Goal: Transaction & Acquisition: Purchase product/service

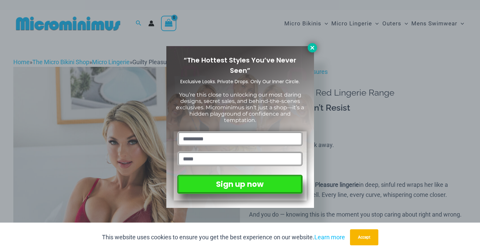
click at [313, 44] on button at bounding box center [312, 47] width 9 height 9
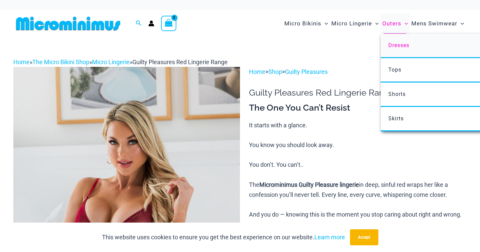
click at [396, 45] on span "Dresses" at bounding box center [399, 45] width 21 height 6
click at [396, 69] on span "Tops" at bounding box center [395, 69] width 13 height 6
click at [399, 92] on span "Shorts" at bounding box center [397, 94] width 17 height 6
click at [397, 118] on span "Skirts" at bounding box center [396, 118] width 15 height 6
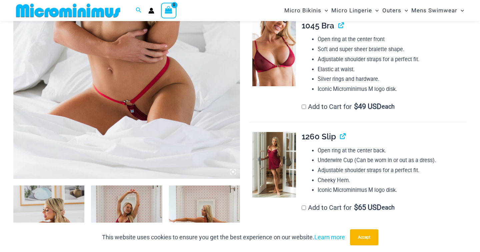
scroll to position [227, 0]
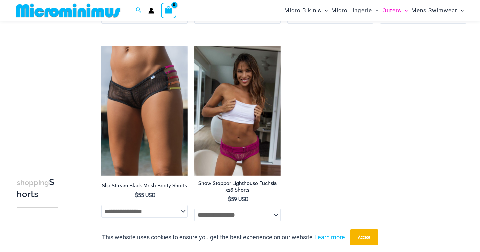
scroll to position [232, 0]
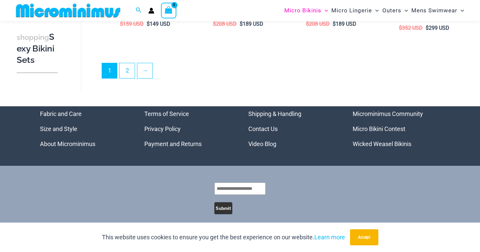
scroll to position [1457, 0]
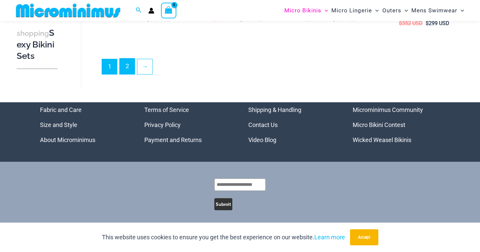
click at [128, 65] on link "2" at bounding box center [127, 66] width 15 height 16
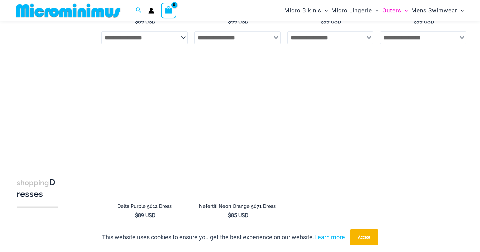
scroll to position [394, 0]
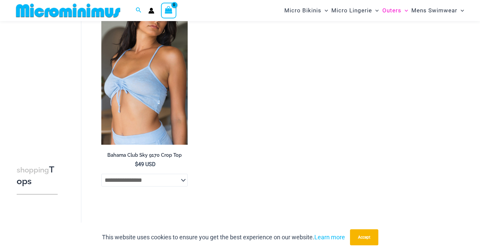
scroll to position [257, 0]
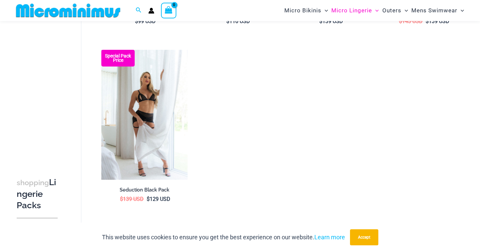
scroll to position [919, 0]
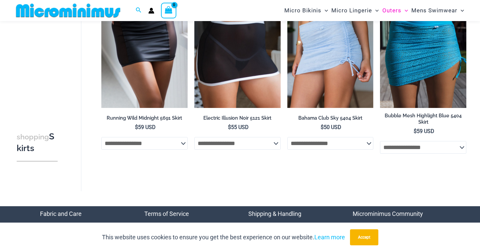
scroll to position [151, 0]
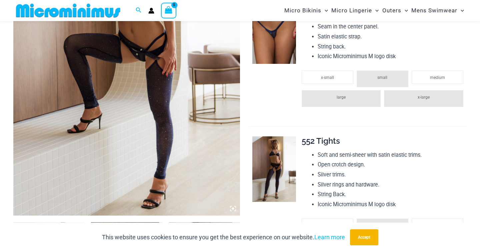
scroll to position [127, 0]
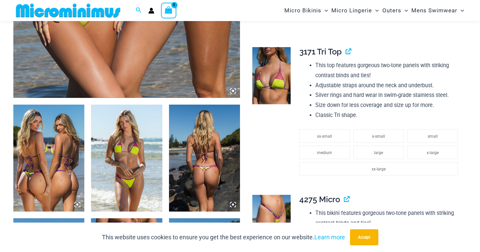
scroll to position [304, 0]
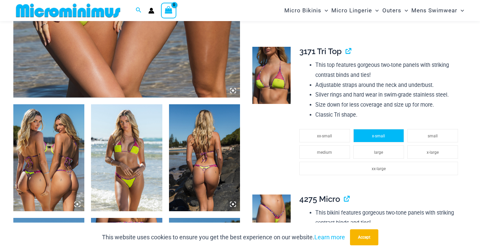
click at [380, 133] on span "x-small" at bounding box center [378, 135] width 13 height 5
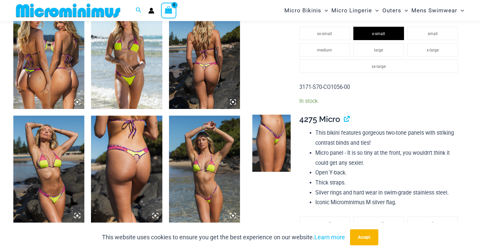
scroll to position [476, 0]
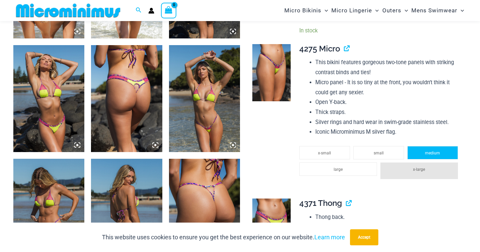
click at [438, 146] on li "medium" at bounding box center [433, 152] width 51 height 13
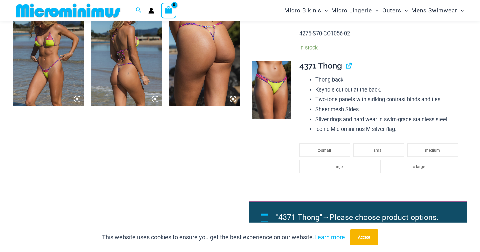
scroll to position [646, 0]
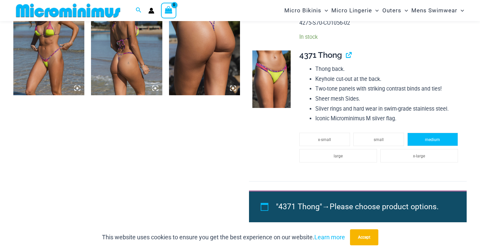
click at [428, 137] on span "medium" at bounding box center [432, 139] width 15 height 5
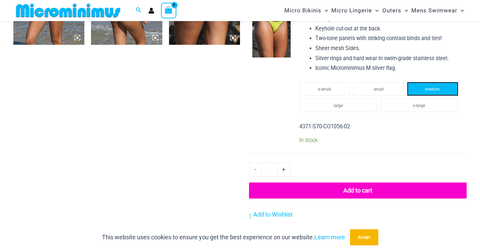
scroll to position [697, 0]
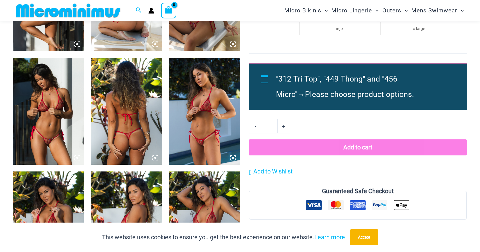
scroll to position [577, 0]
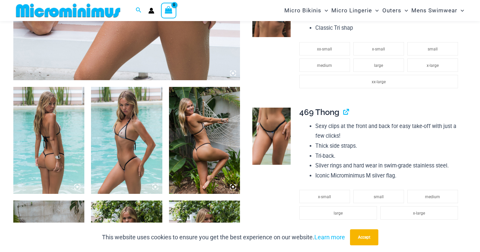
scroll to position [321, 0]
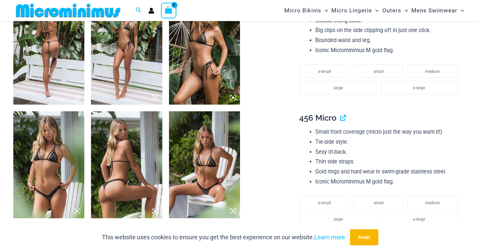
scroll to position [435, 0]
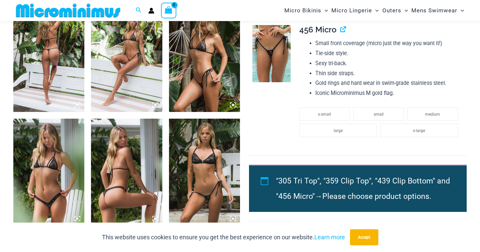
scroll to position [637, 0]
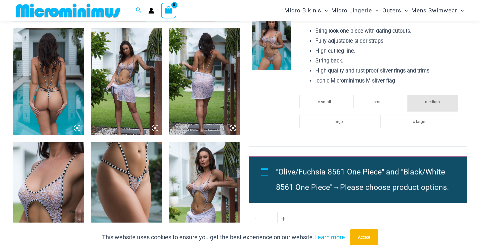
scroll to position [381, 0]
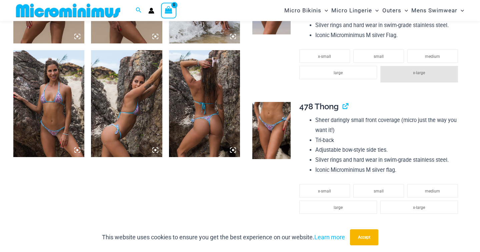
scroll to position [472, 0]
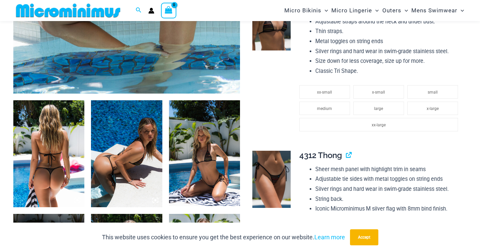
scroll to position [312, 0]
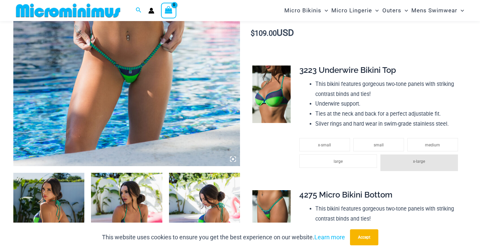
scroll to position [234, 0]
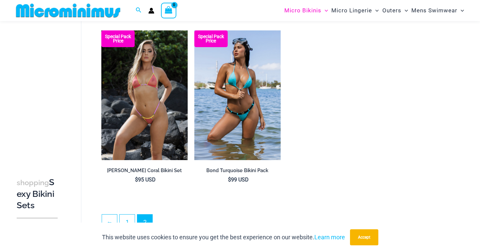
scroll to position [1116, 0]
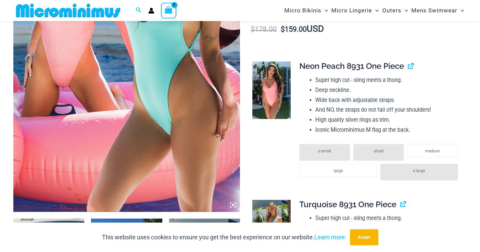
scroll to position [192, 0]
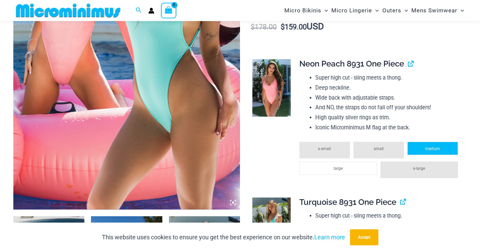
click at [428, 155] on li "medium" at bounding box center [433, 147] width 51 height 13
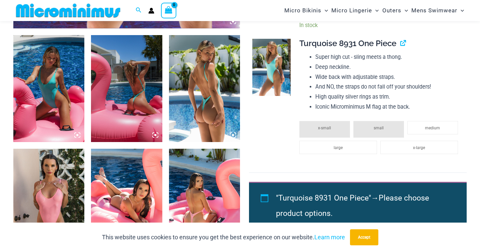
scroll to position [372, 0]
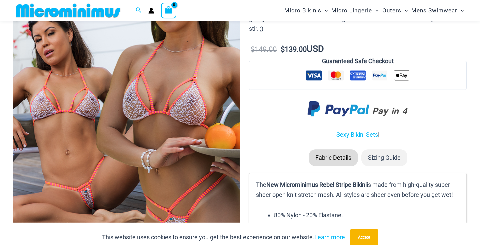
scroll to position [119, 0]
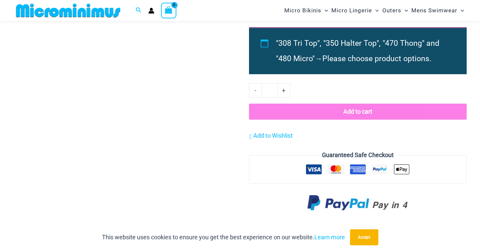
scroll to position [714, 0]
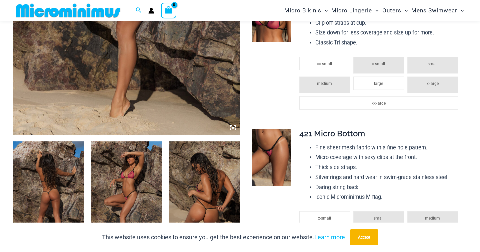
scroll to position [309, 0]
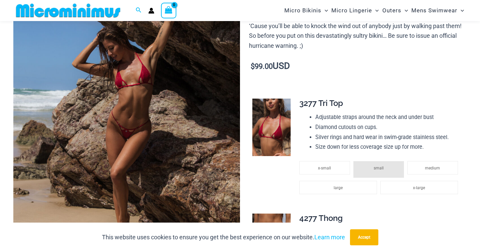
scroll to position [129, 0]
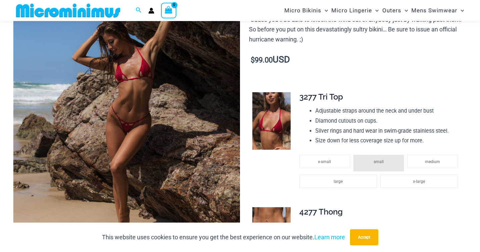
click at [279, 126] on img at bounding box center [272, 120] width 38 height 57
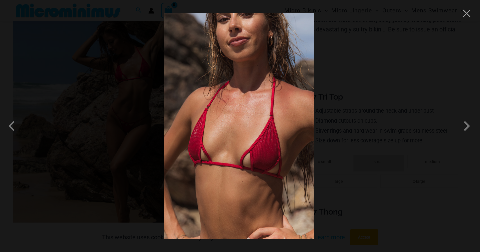
click at [274, 144] on img at bounding box center [239, 126] width 150 height 226
click at [466, 127] on span at bounding box center [467, 126] width 20 height 20
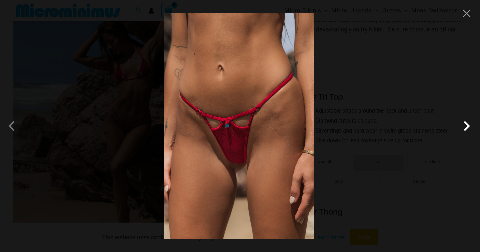
click at [466, 127] on span at bounding box center [467, 126] width 20 height 20
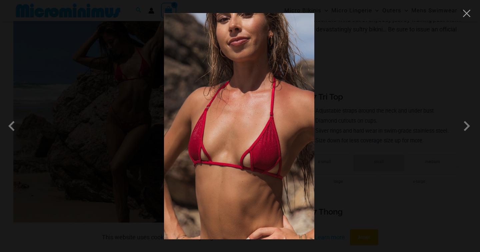
click at [384, 114] on div at bounding box center [240, 126] width 480 height 252
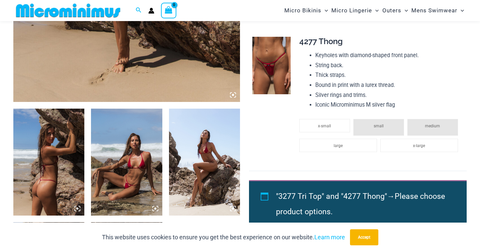
scroll to position [300, 0]
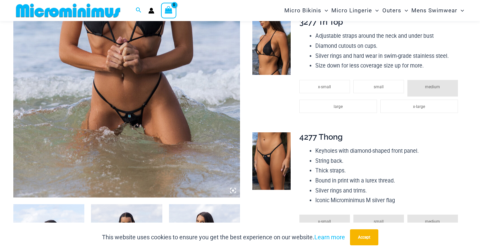
scroll to position [204, 0]
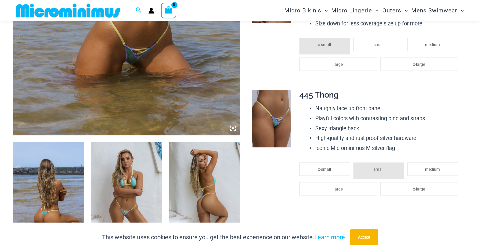
scroll to position [282, 0]
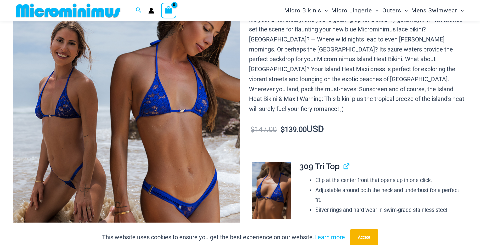
scroll to position [99, 0]
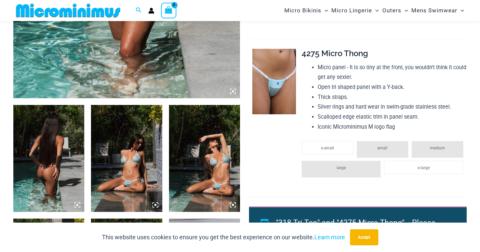
scroll to position [431, 0]
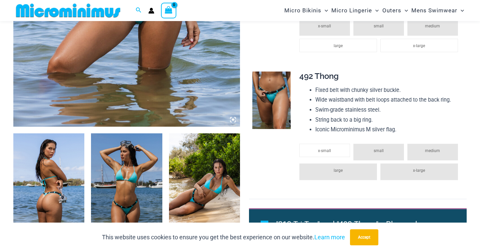
scroll to position [285, 0]
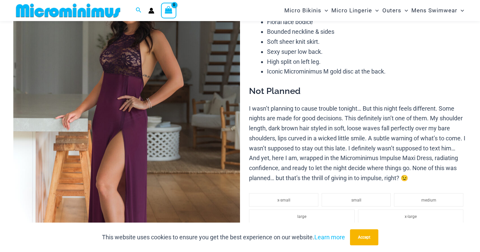
scroll to position [98, 0]
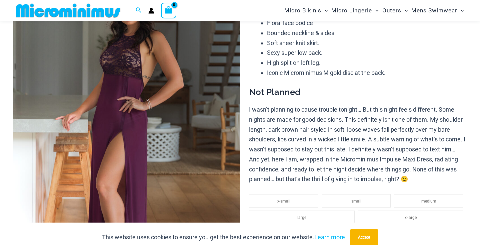
click at [125, 68] on img at bounding box center [126, 133] width 227 height 340
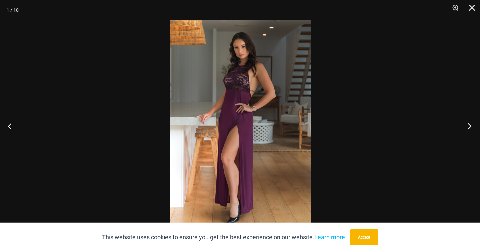
click at [472, 124] on button "Next" at bounding box center [467, 125] width 25 height 33
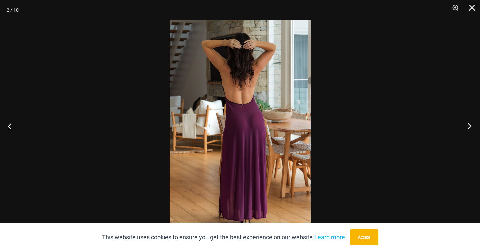
click at [468, 128] on button "Next" at bounding box center [467, 125] width 25 height 33
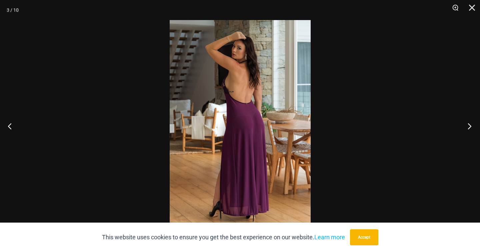
click at [468, 128] on button "Next" at bounding box center [467, 125] width 25 height 33
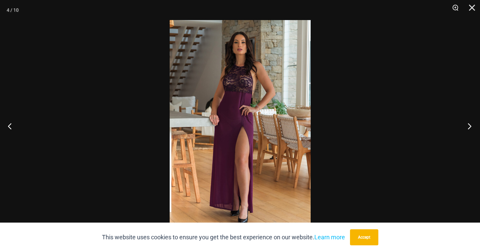
click at [468, 128] on button "Next" at bounding box center [467, 125] width 25 height 33
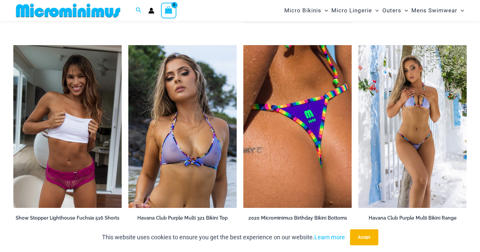
scroll to position [1631, 0]
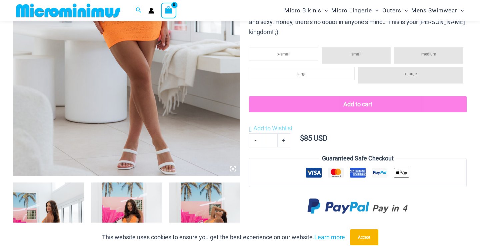
scroll to position [223, 0]
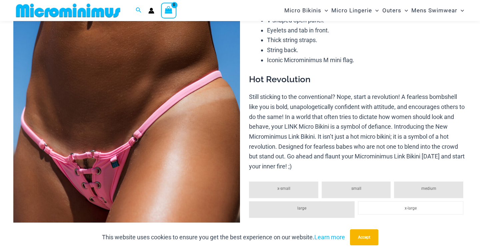
scroll to position [141, 0]
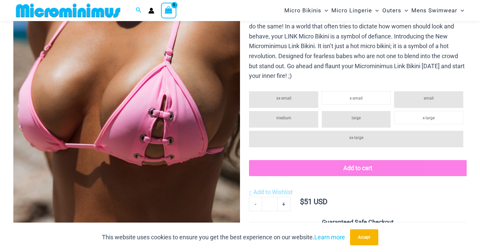
scroll to position [167, 0]
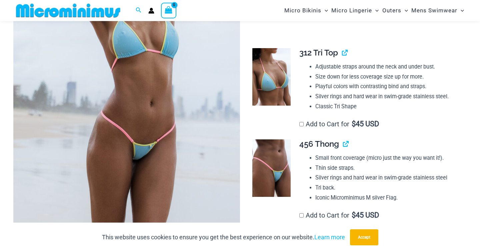
scroll to position [157, 0]
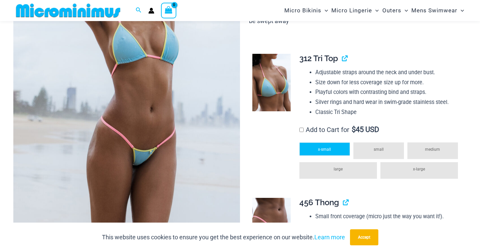
click at [332, 149] on li "x-small" at bounding box center [325, 148] width 51 height 13
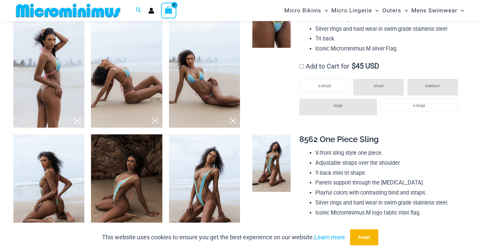
scroll to position [387, 0]
click at [303, 63] on label "Add to Cart for $ 45 USD" at bounding box center [340, 66] width 80 height 8
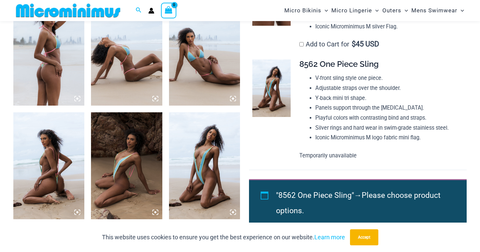
scroll to position [413, 0]
